Goal: Task Accomplishment & Management: Manage account settings

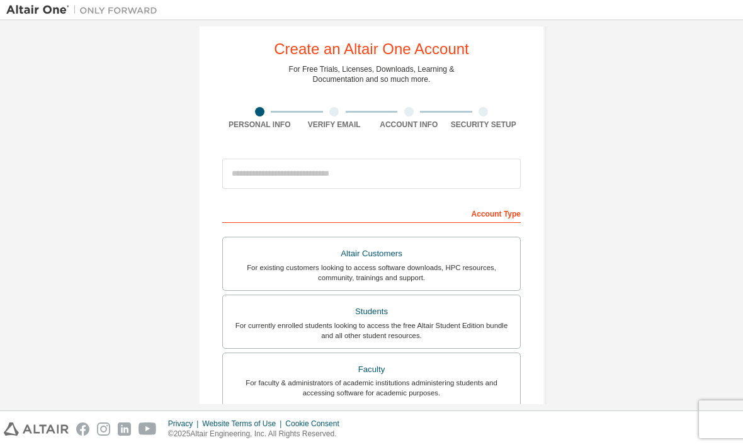
scroll to position [27, 0]
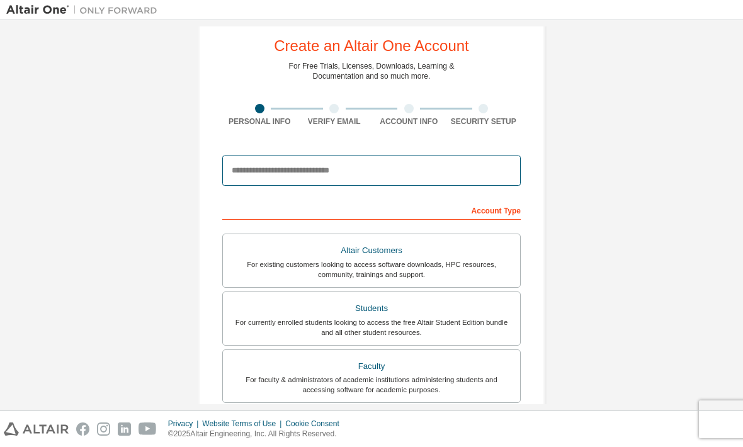
click at [473, 166] on input "email" at bounding box center [371, 170] width 298 height 30
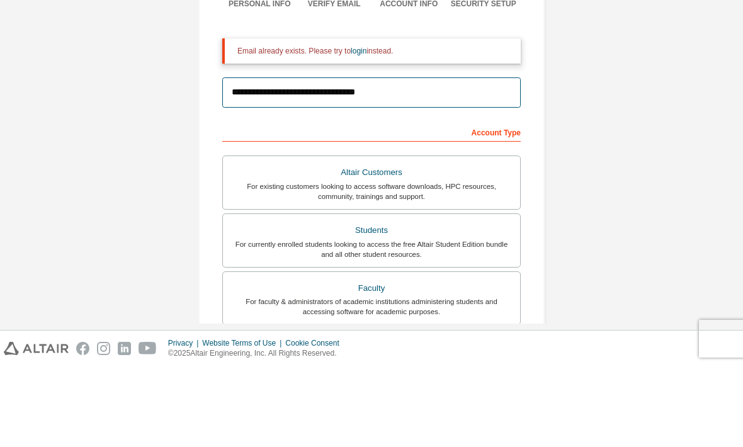
scroll to position [69, 0]
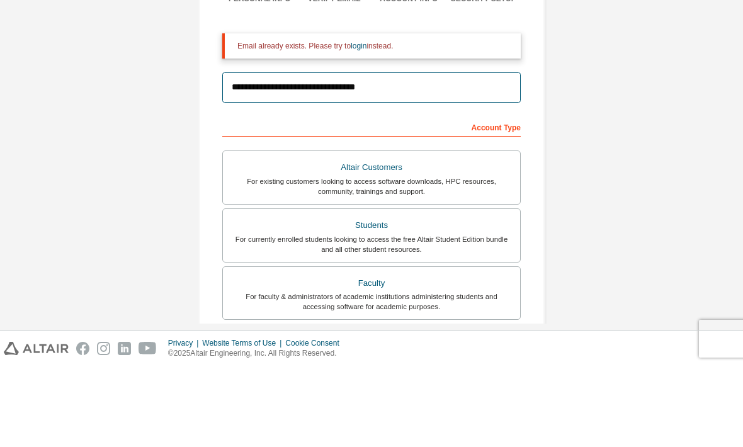
type input "**********"
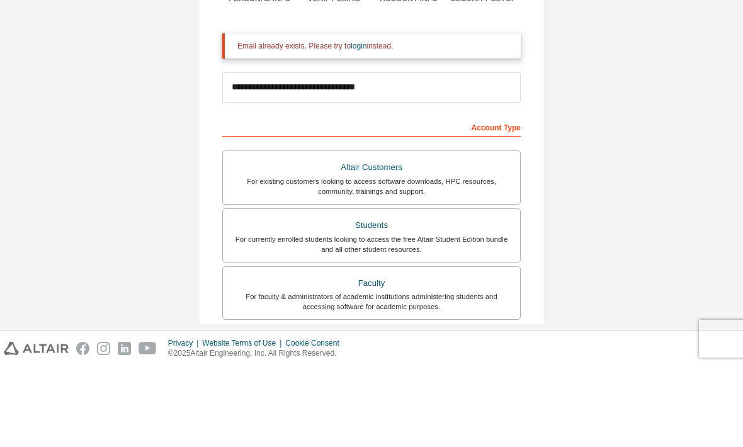
click at [366, 122] on link "login" at bounding box center [359, 126] width 16 height 9
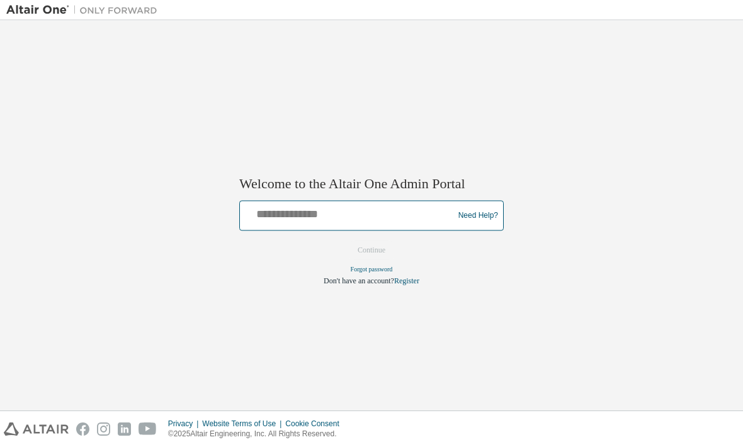
click at [414, 220] on input "text" at bounding box center [348, 213] width 207 height 18
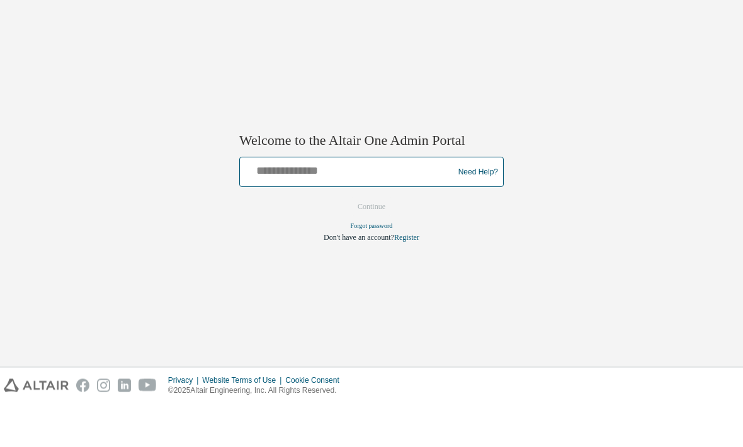
type input "*"
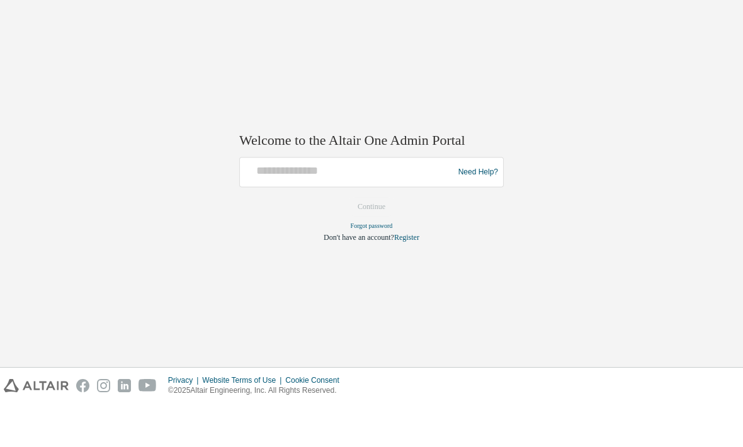
scroll to position [42, 0]
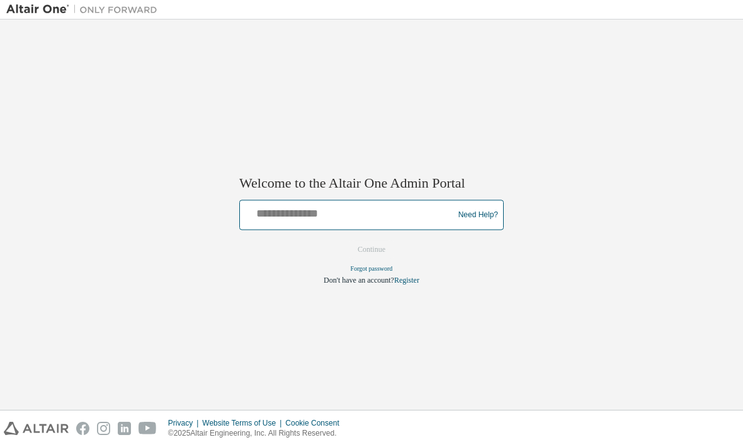
click at [312, 218] on input "text" at bounding box center [348, 213] width 207 height 18
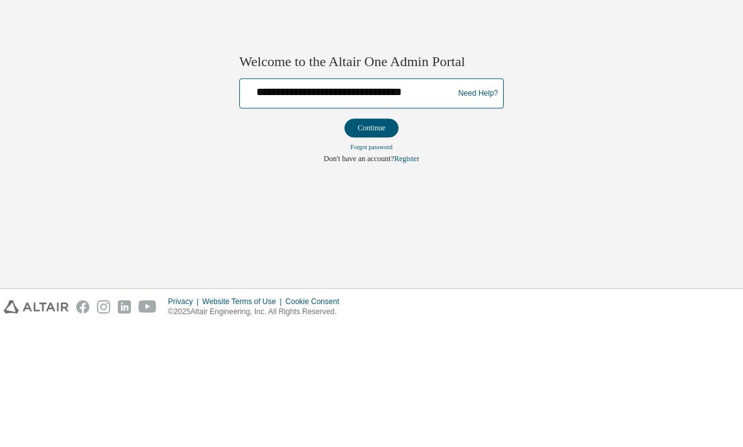
type input "**********"
click at [375, 241] on button "Continue" at bounding box center [371, 250] width 54 height 19
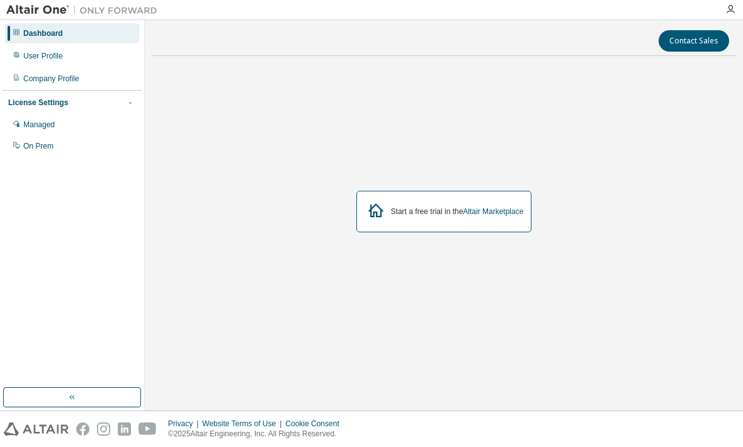
click at [60, 51] on div "User Profile" at bounding box center [43, 56] width 40 height 10
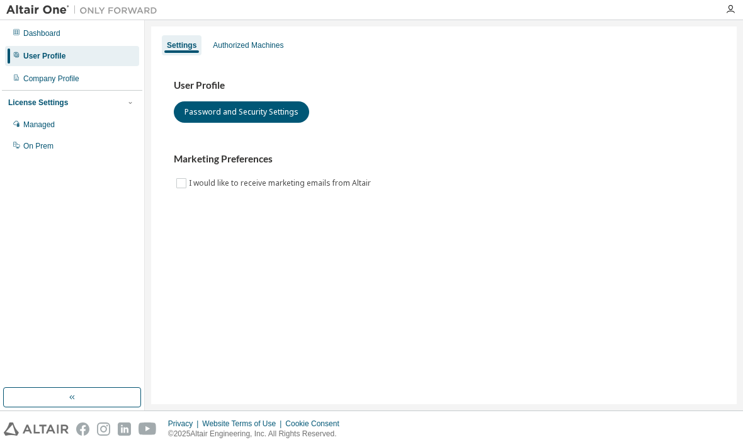
click at [247, 104] on button "Password and Security Settings" at bounding box center [241, 111] width 135 height 21
